Goal: Task Accomplishment & Management: Manage account settings

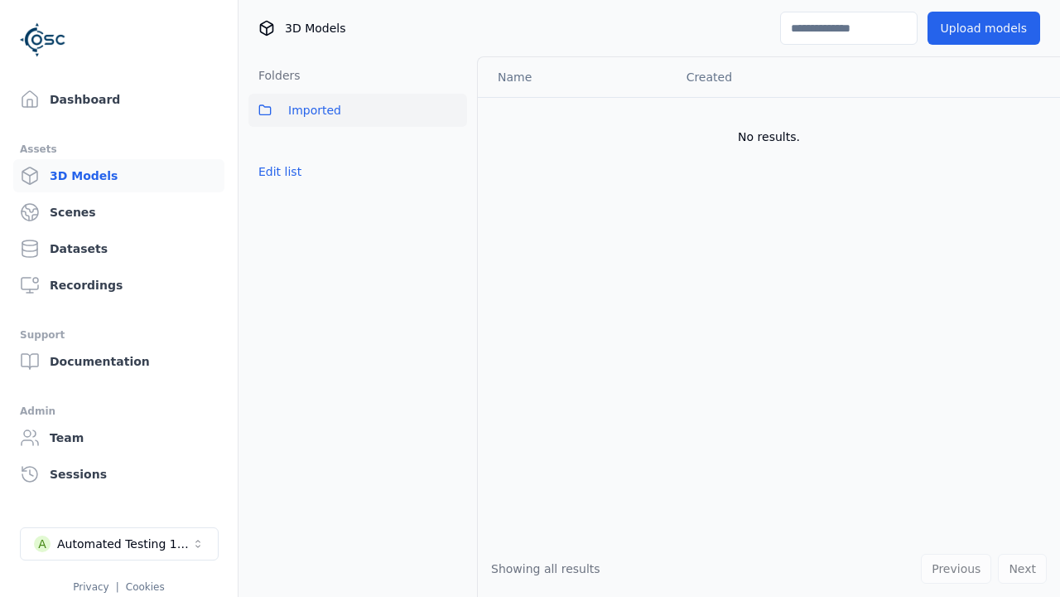
click at [277, 171] on button "Edit list" at bounding box center [280, 172] width 63 height 30
click at [292, 171] on link "Create folder" at bounding box center [296, 171] width 76 height 17
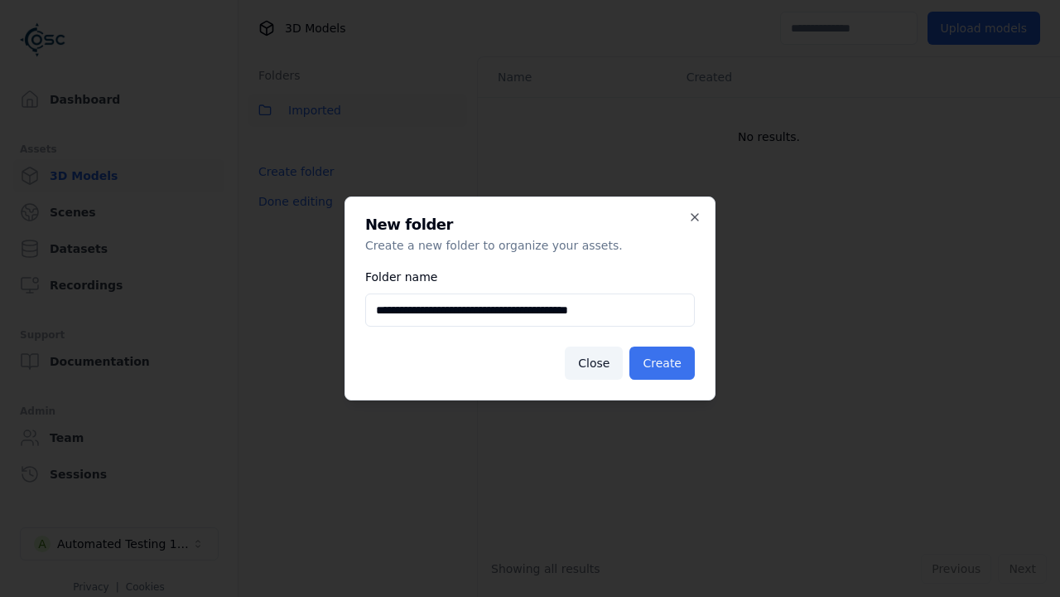
type input "**********"
click at [664, 363] on button "Create" at bounding box center [662, 362] width 65 height 33
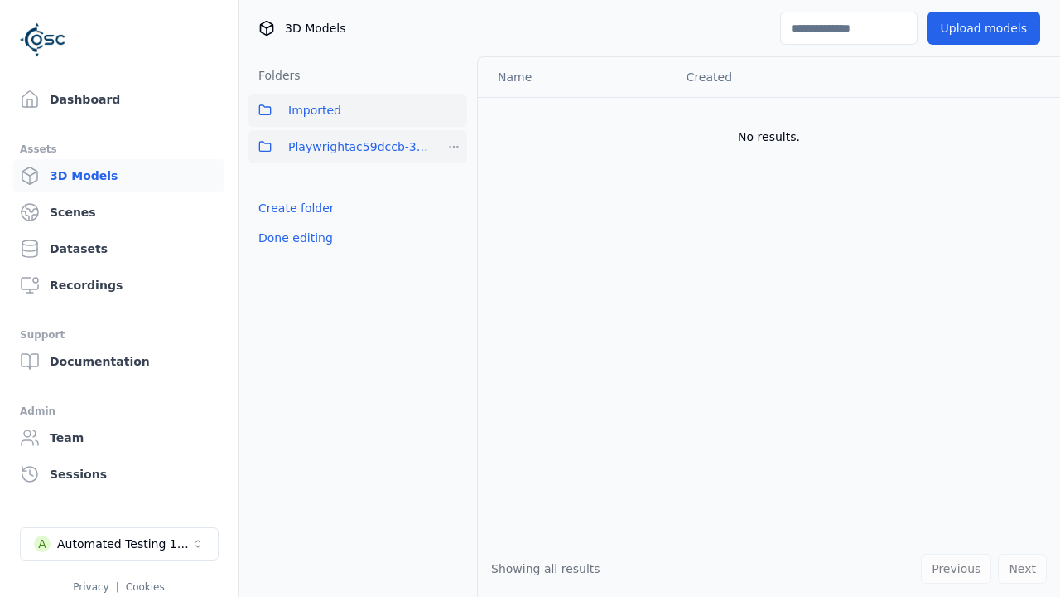
click at [340, 147] on span "Playwrightac59dccb-3afc-4fe3-babe-65dc94f2653a" at bounding box center [359, 147] width 142 height 20
click at [988, 28] on button "Upload models" at bounding box center [984, 28] width 113 height 33
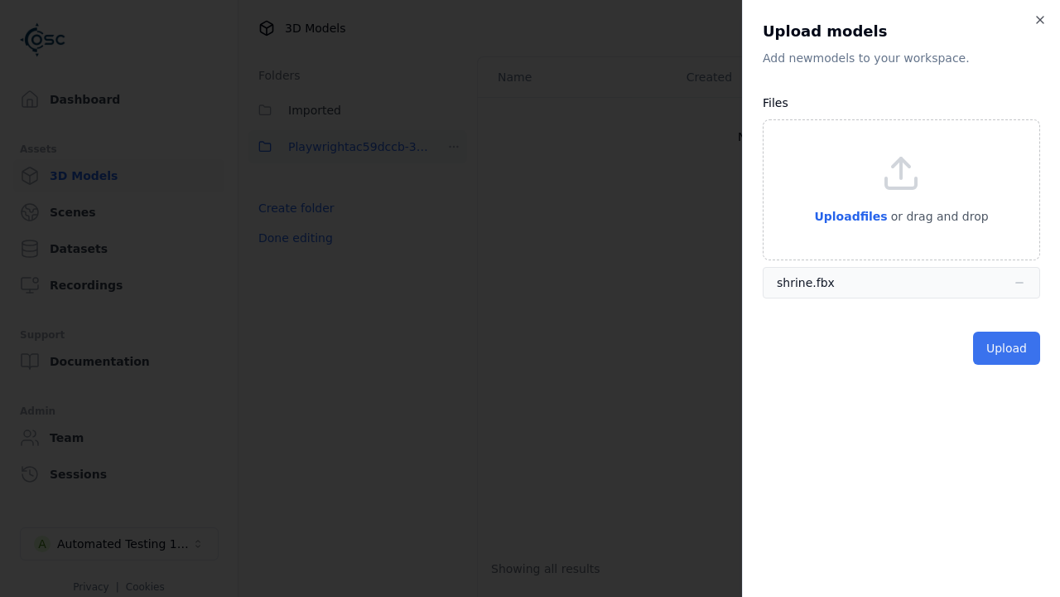
click at [1008, 348] on button "Upload" at bounding box center [1006, 347] width 67 height 33
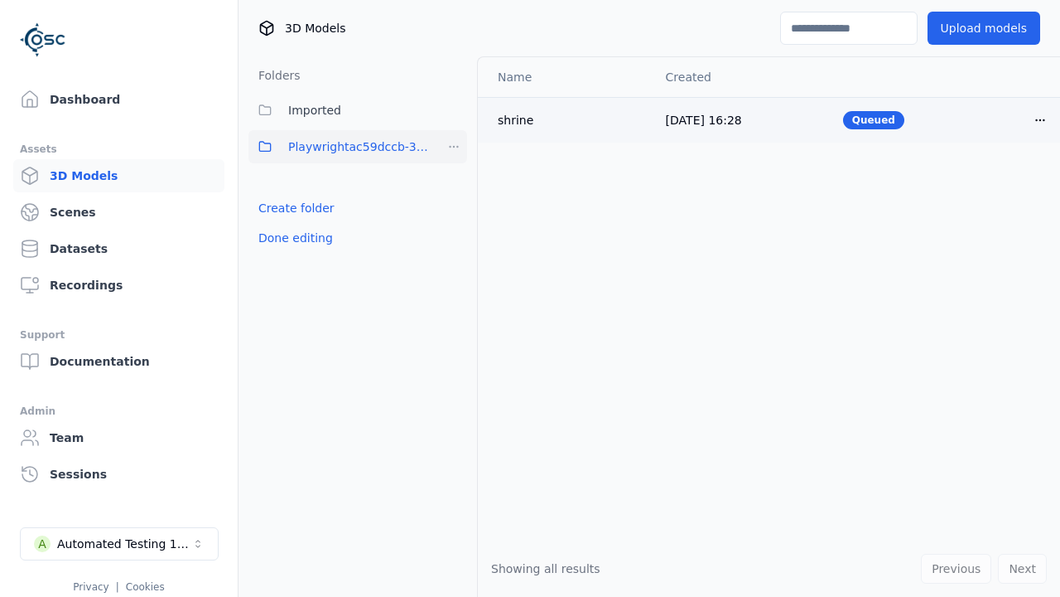
click at [1041, 119] on html "Support Dashboard Assets 3D Models Scenes Datasets Recordings Support Documenta…" at bounding box center [530, 298] width 1060 height 597
click at [1004, 183] on div "Delete" at bounding box center [1004, 184] width 98 height 27
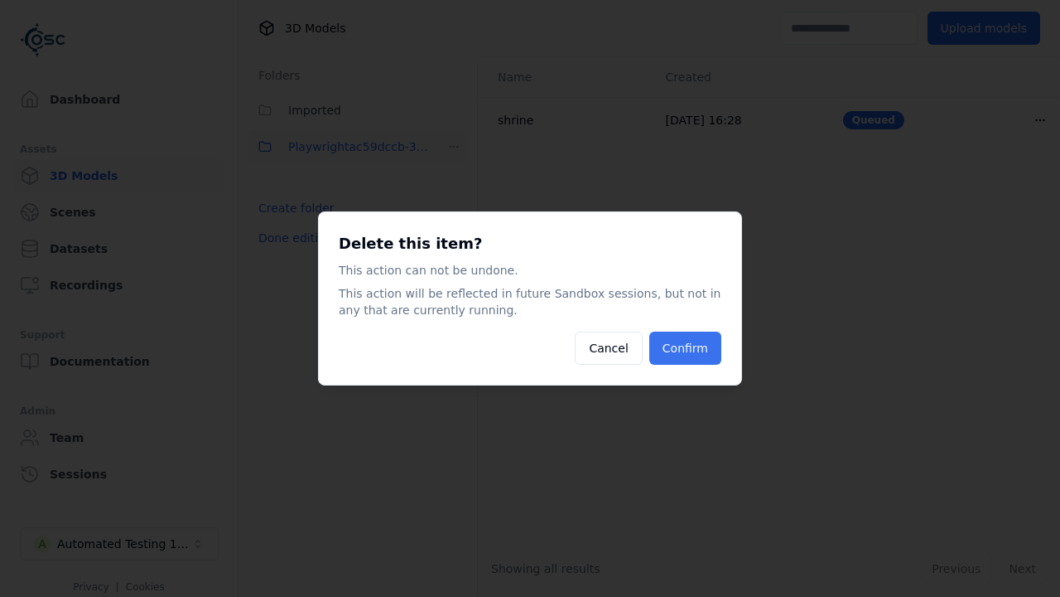
click at [688, 348] on button "Confirm" at bounding box center [686, 347] width 72 height 33
